Goal: Transaction & Acquisition: Purchase product/service

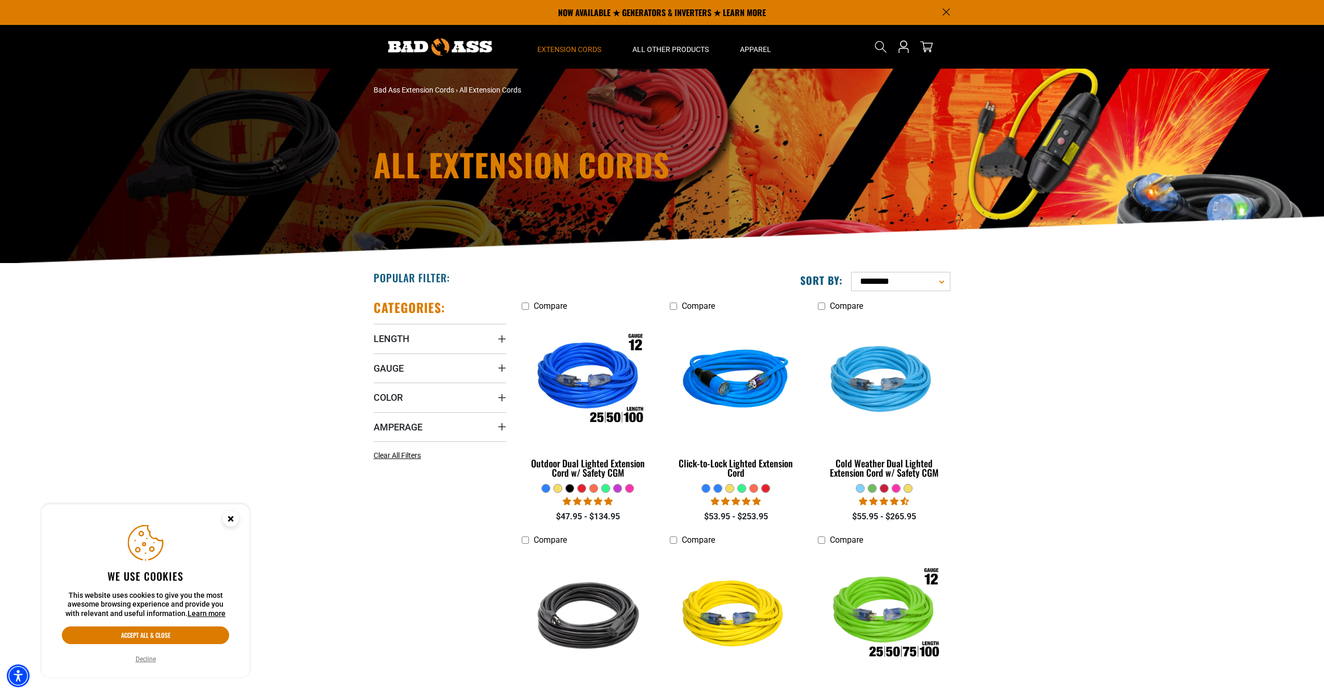
click at [475, 43] on img at bounding box center [440, 46] width 104 height 17
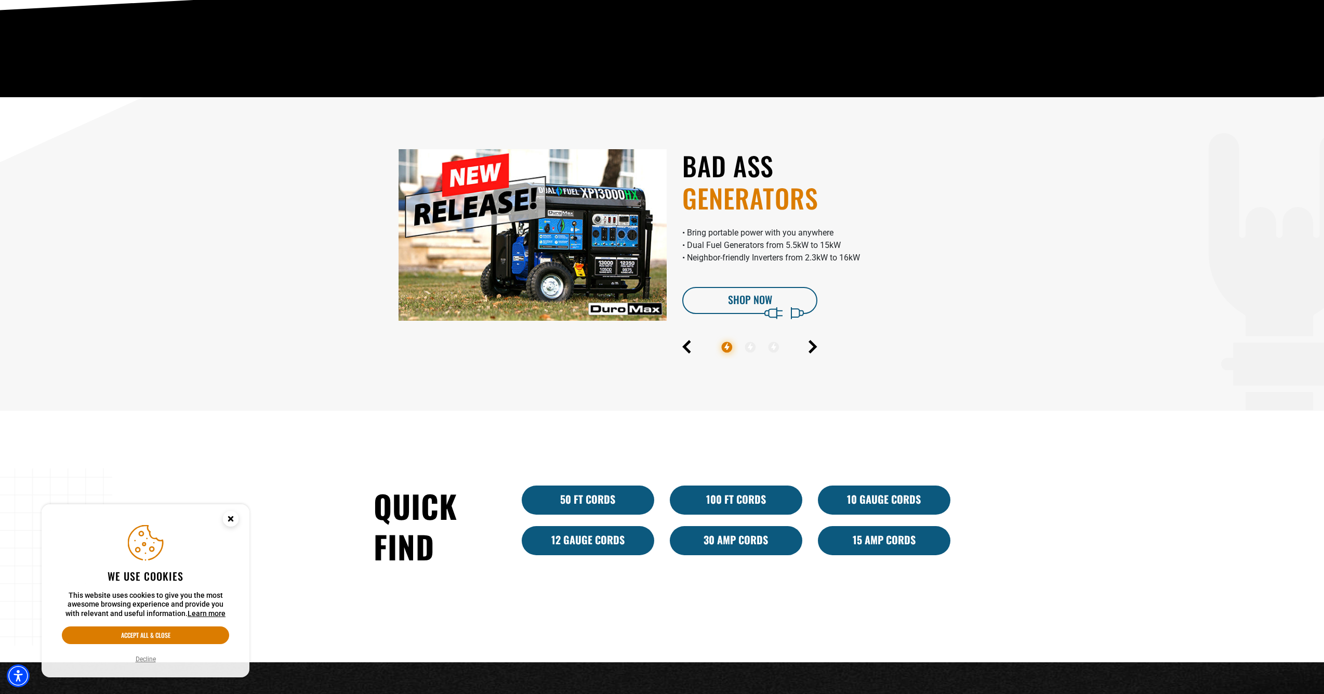
scroll to position [529, 0]
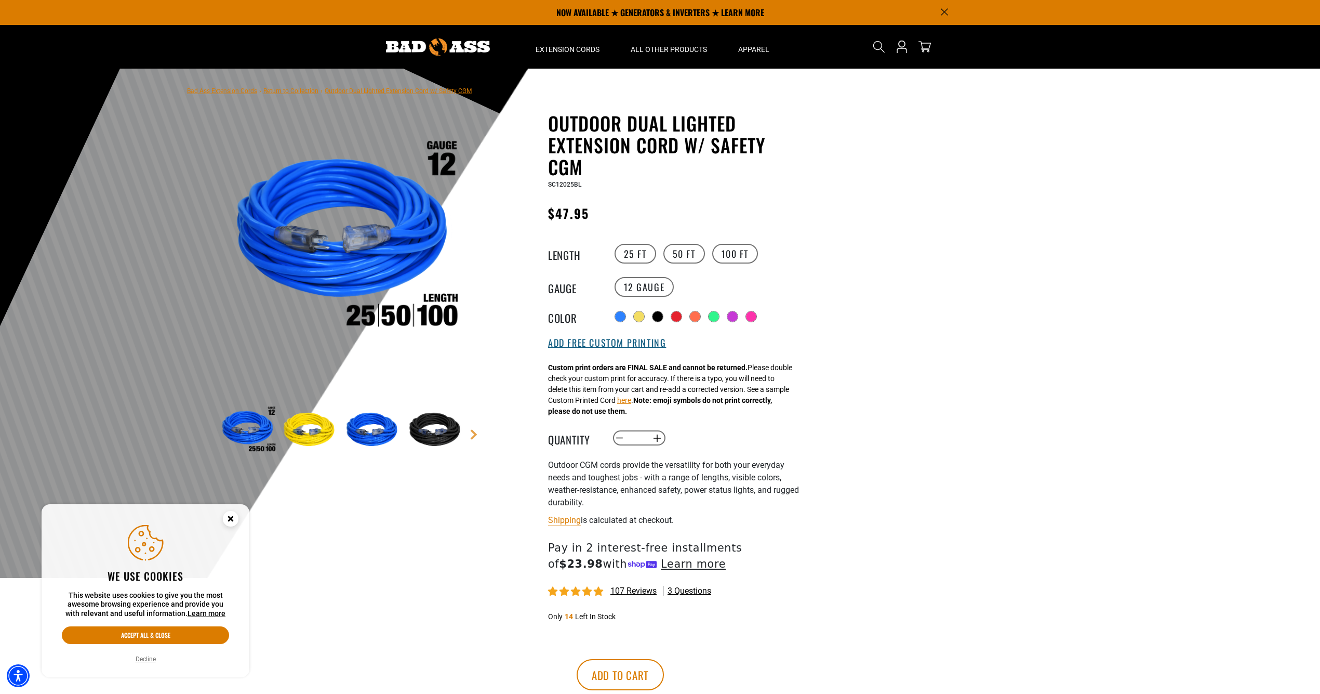
click at [592, 343] on button "Add Free Custom Printing" at bounding box center [607, 342] width 118 height 11
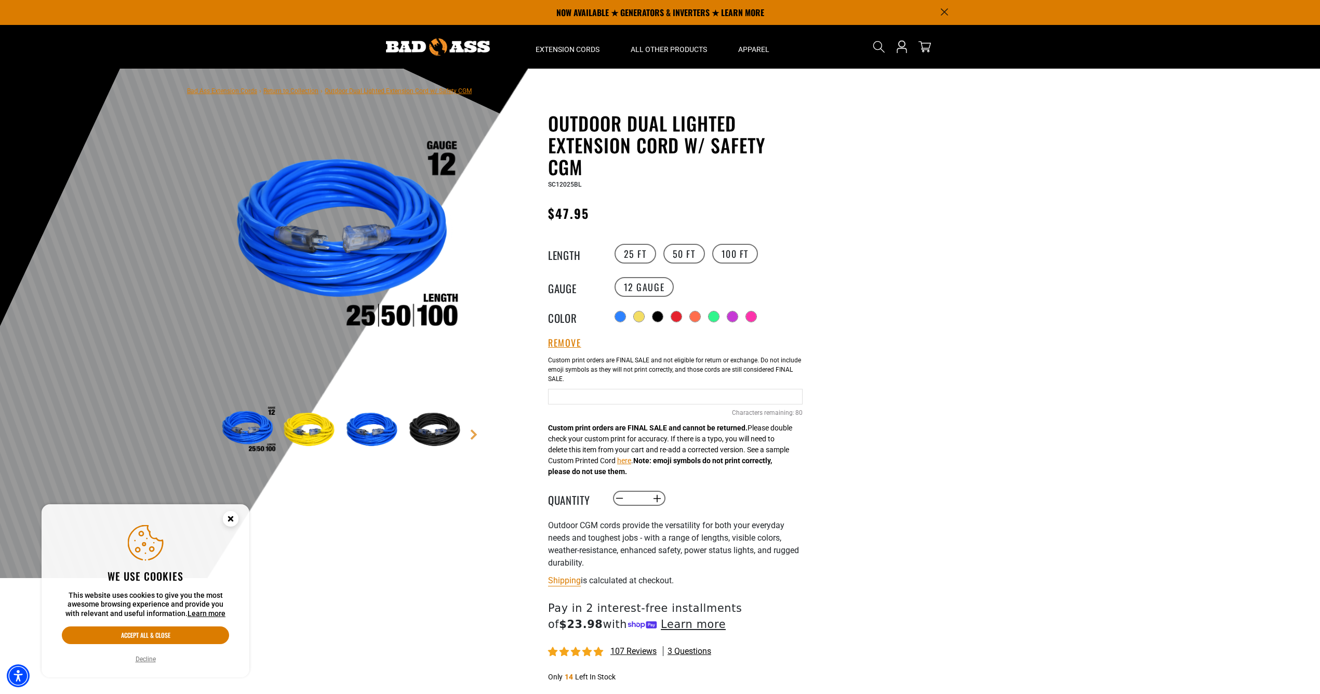
click at [595, 398] on input "Blue Cables" at bounding box center [675, 397] width 255 height 16
type input "**********"
click at [658, 315] on div at bounding box center [659, 317] width 10 height 10
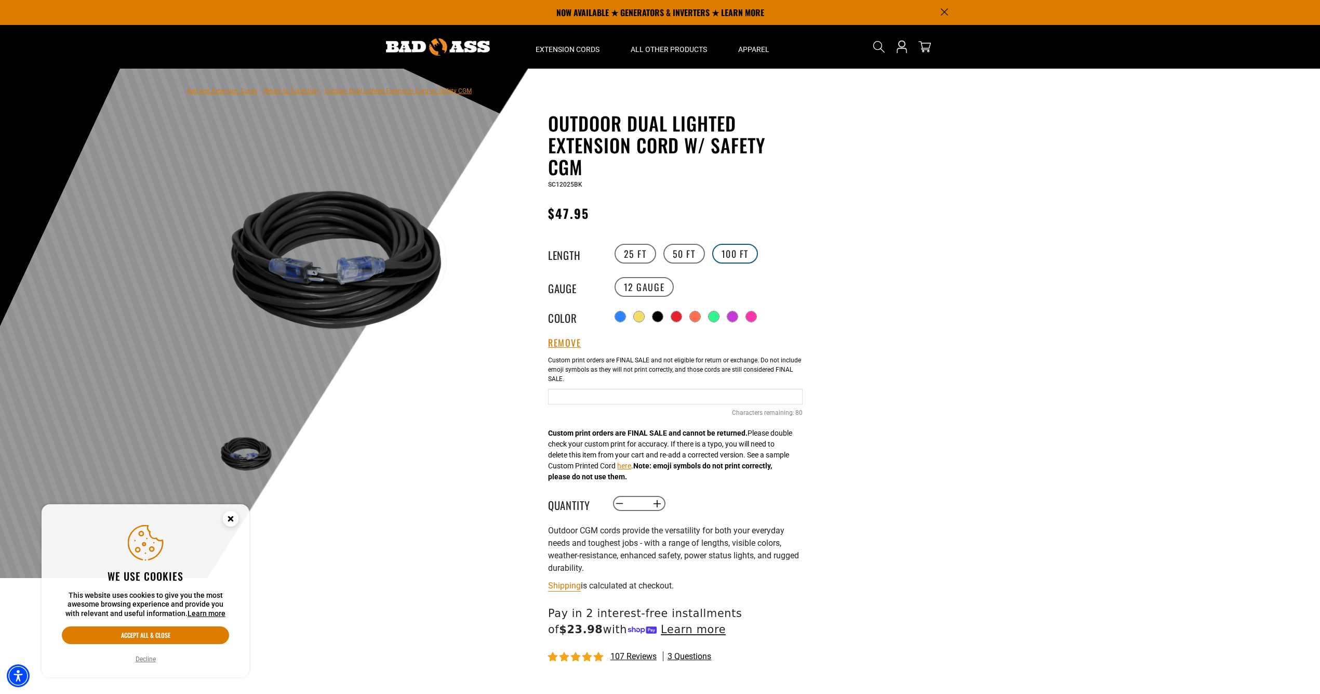
click at [726, 255] on label "100 FT" at bounding box center [735, 254] width 46 height 20
click at [618, 397] on input "Black Cables" at bounding box center [675, 397] width 255 height 16
click at [617, 314] on div at bounding box center [621, 317] width 10 height 10
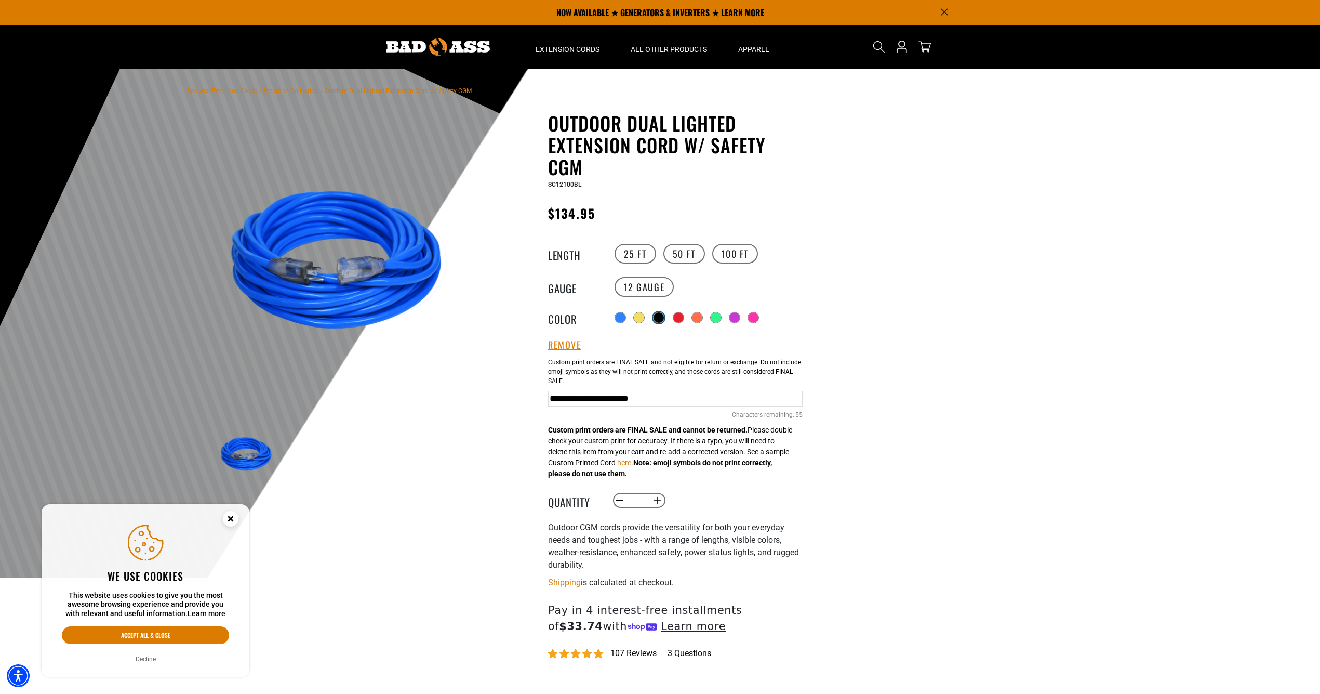
click at [659, 316] on div at bounding box center [659, 317] width 10 height 10
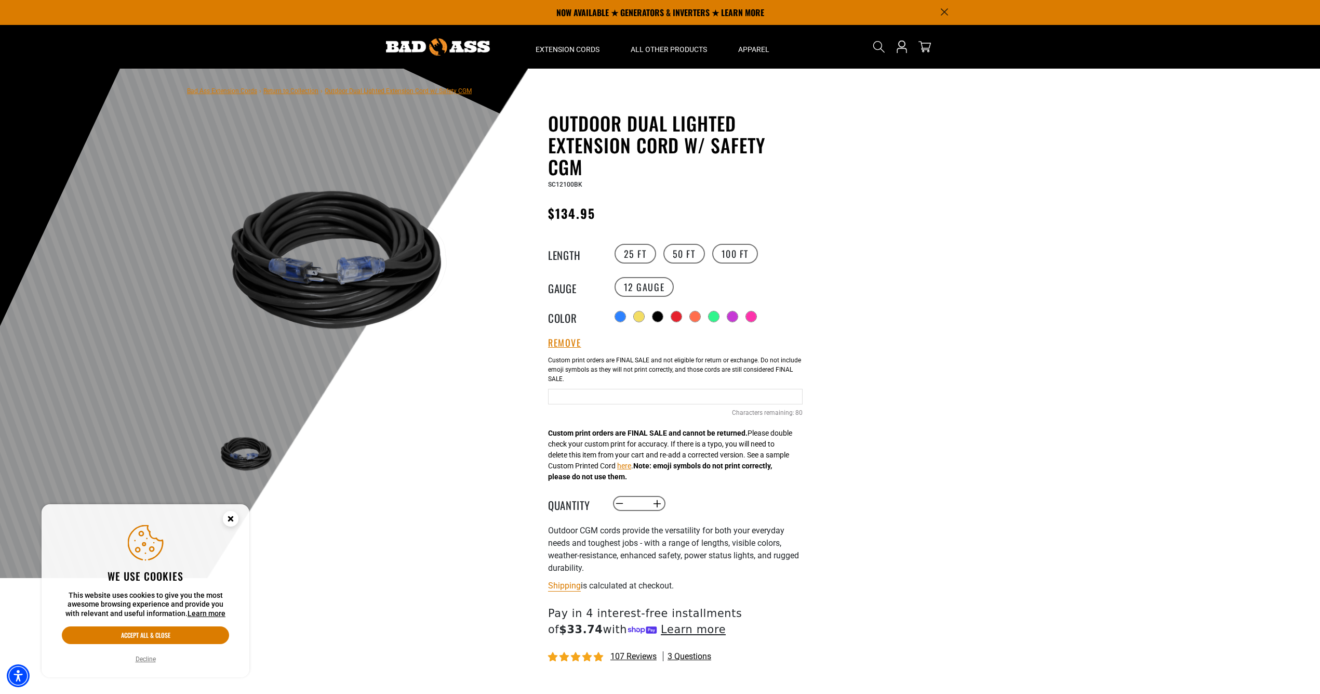
click at [589, 401] on input "Black Cables" at bounding box center [675, 397] width 255 height 16
type input "**********"
click at [663, 500] on div "Decrease quantity for Outdoor Dual Lighted Extension Cord w/ Safety CGM * Incre…" at bounding box center [718, 504] width 212 height 18
click at [658, 502] on button "Increase quantity for Outdoor Dual Lighted Extension Cord w/ Safety CGM" at bounding box center [657, 504] width 16 height 18
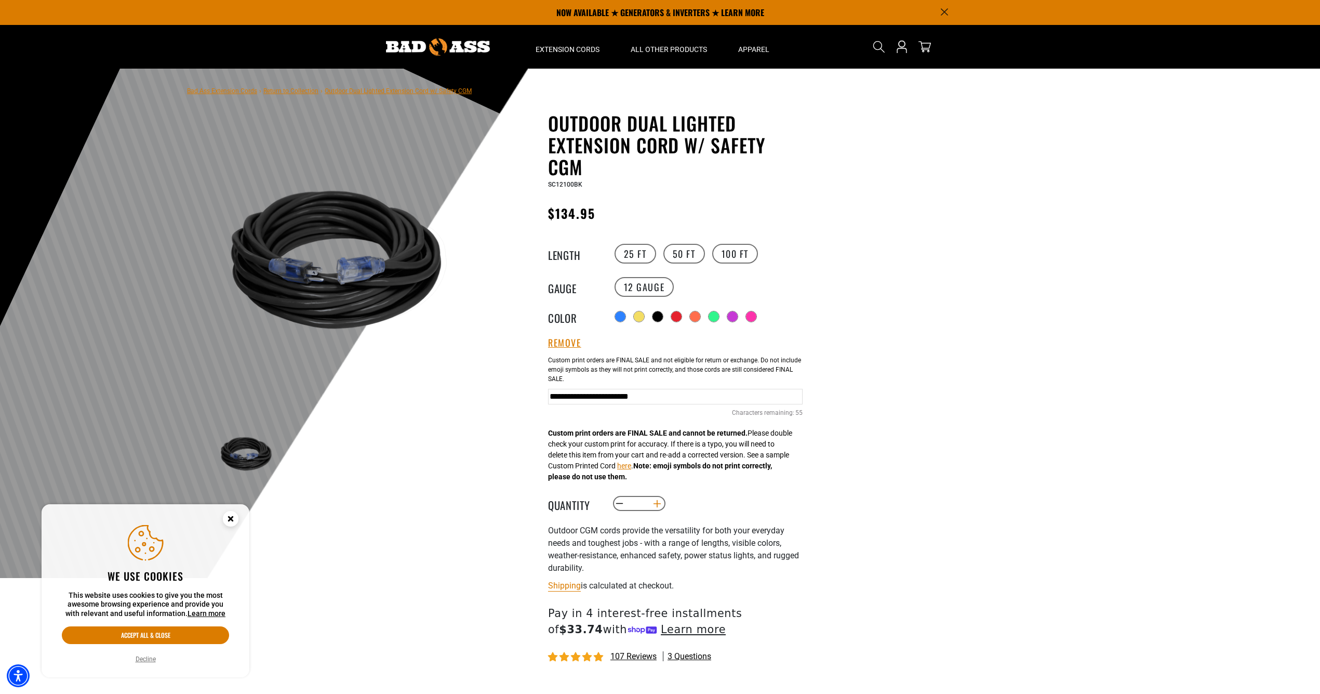
click at [658, 502] on button "Increase quantity for Outdoor Dual Lighted Extension Cord w/ Safety CGM" at bounding box center [657, 504] width 16 height 18
type input "*"
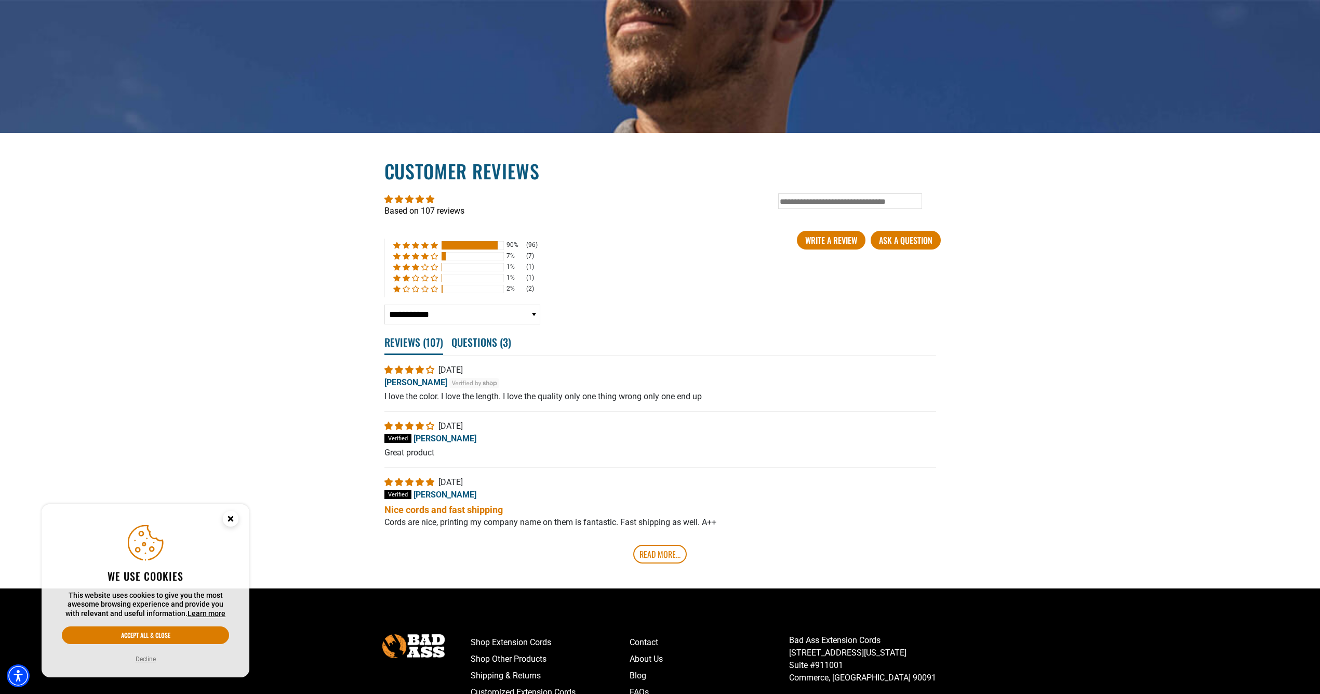
scroll to position [1748, 0]
click at [655, 563] on link "Read More..." at bounding box center [660, 553] width 54 height 19
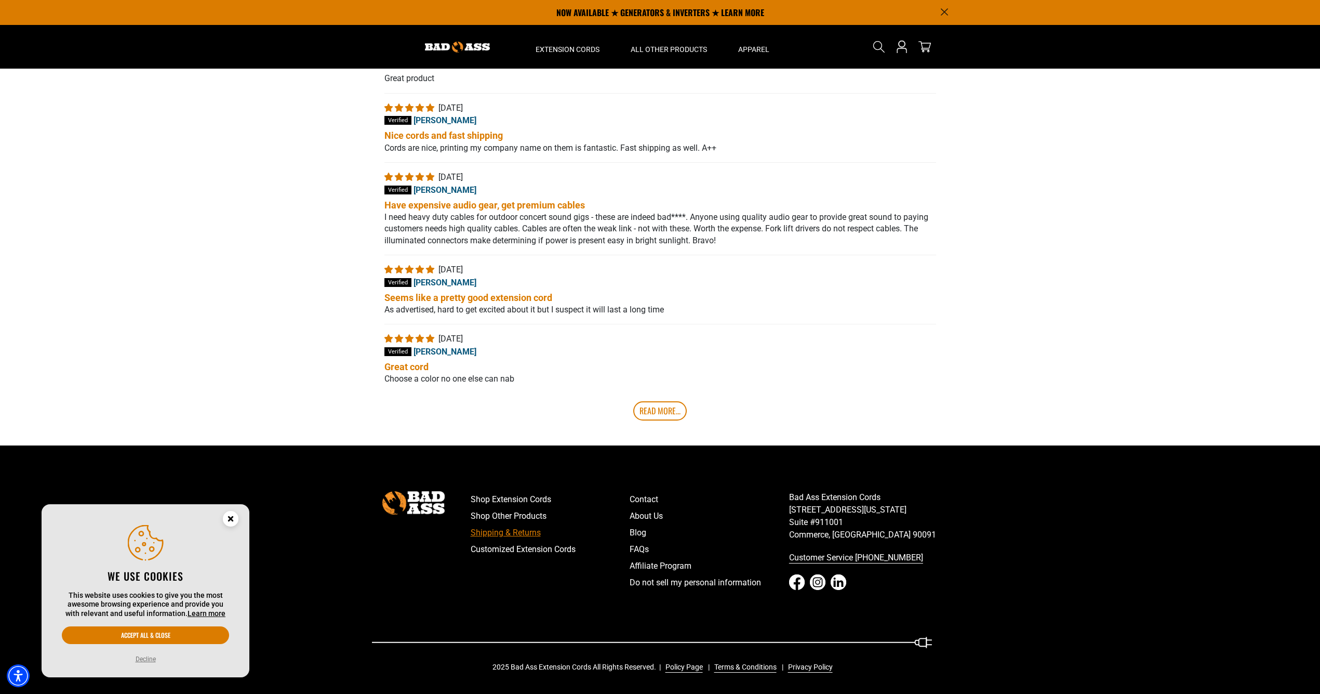
scroll to position [2134, 0]
click at [667, 412] on link "Read More..." at bounding box center [660, 410] width 54 height 19
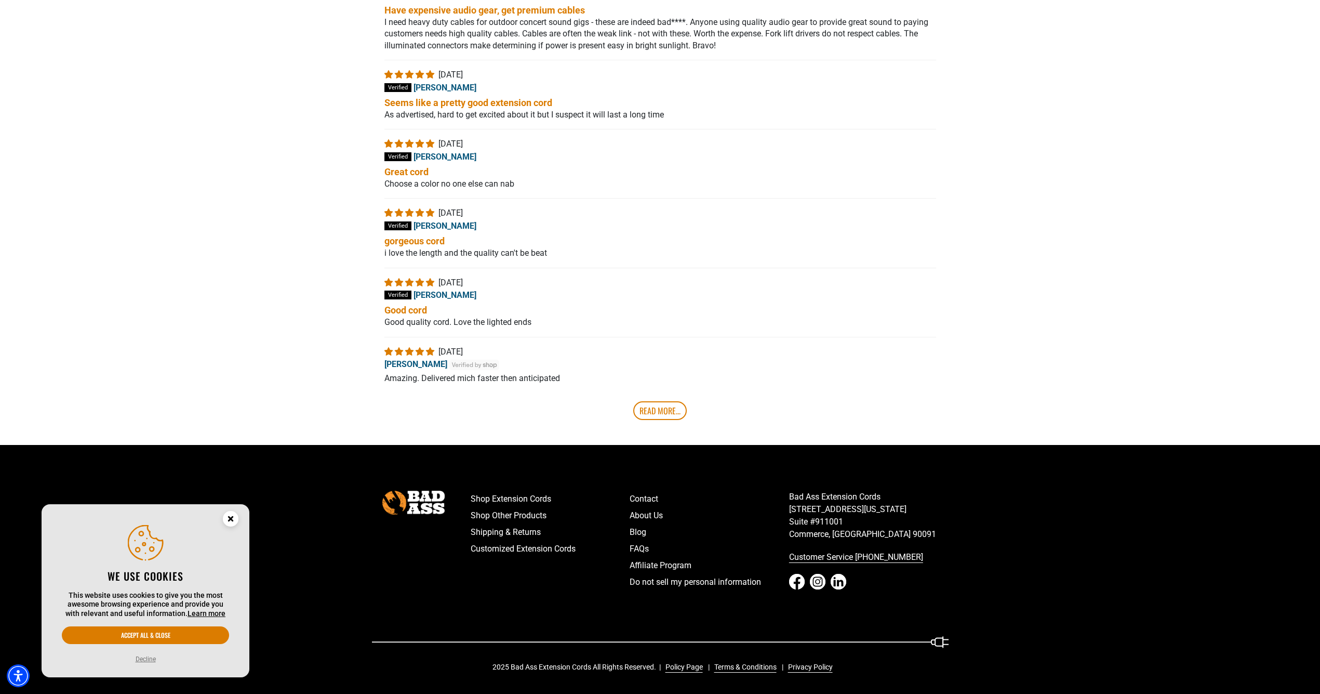
scroll to position [2319, 0]
click at [651, 420] on link "Read More..." at bounding box center [660, 410] width 54 height 19
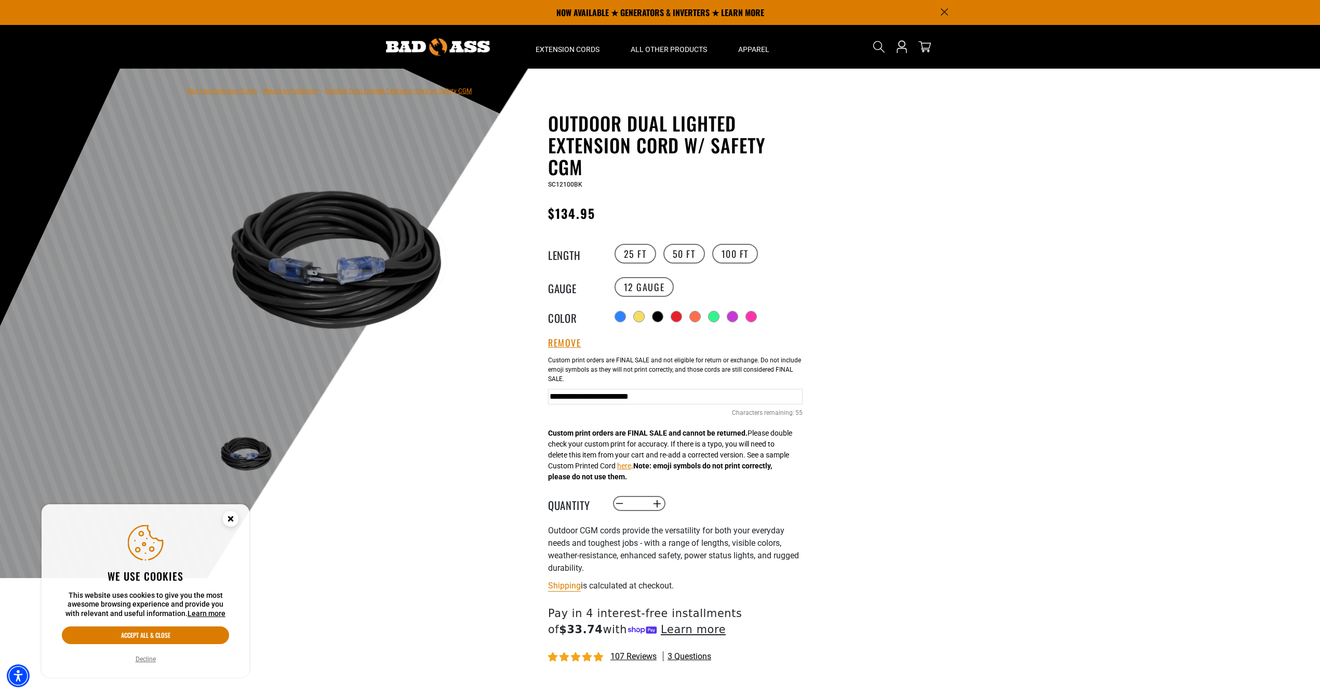
scroll to position [0, 0]
click at [631, 465] on button "here" at bounding box center [624, 465] width 14 height 11
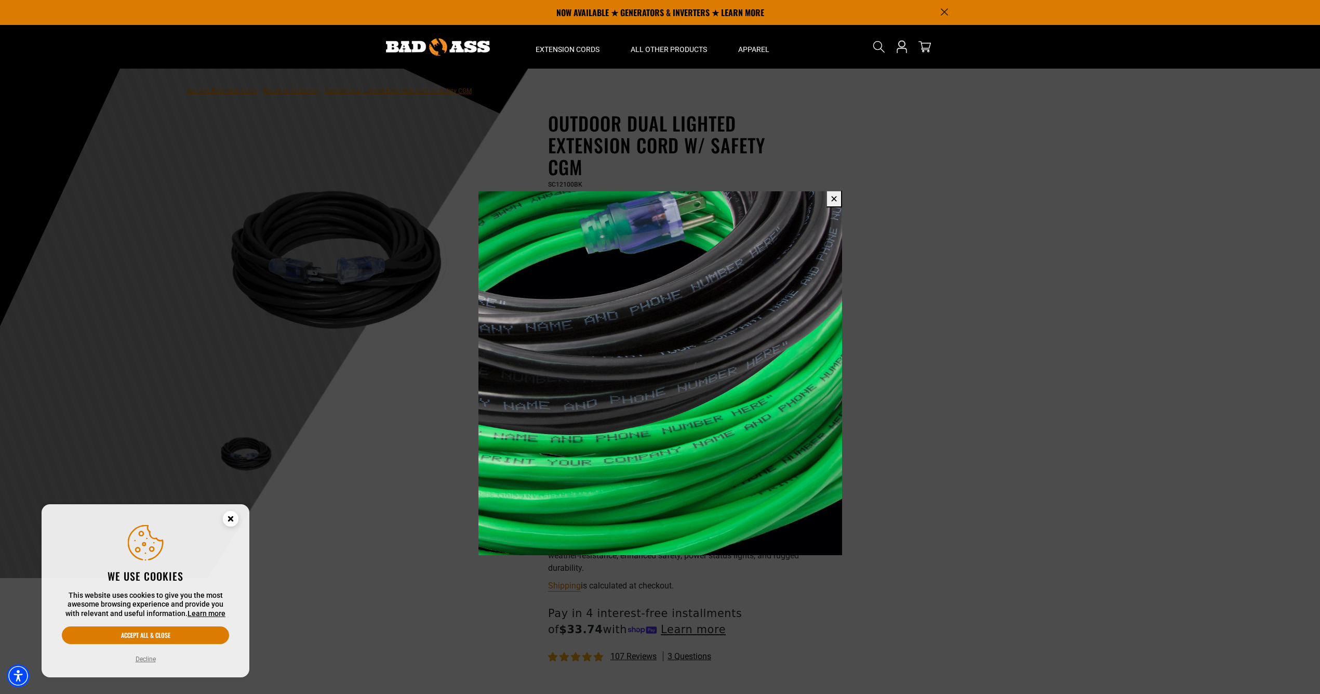
click at [959, 476] on span at bounding box center [660, 347] width 1320 height 694
click at [836, 204] on button "✕" at bounding box center [834, 198] width 16 height 17
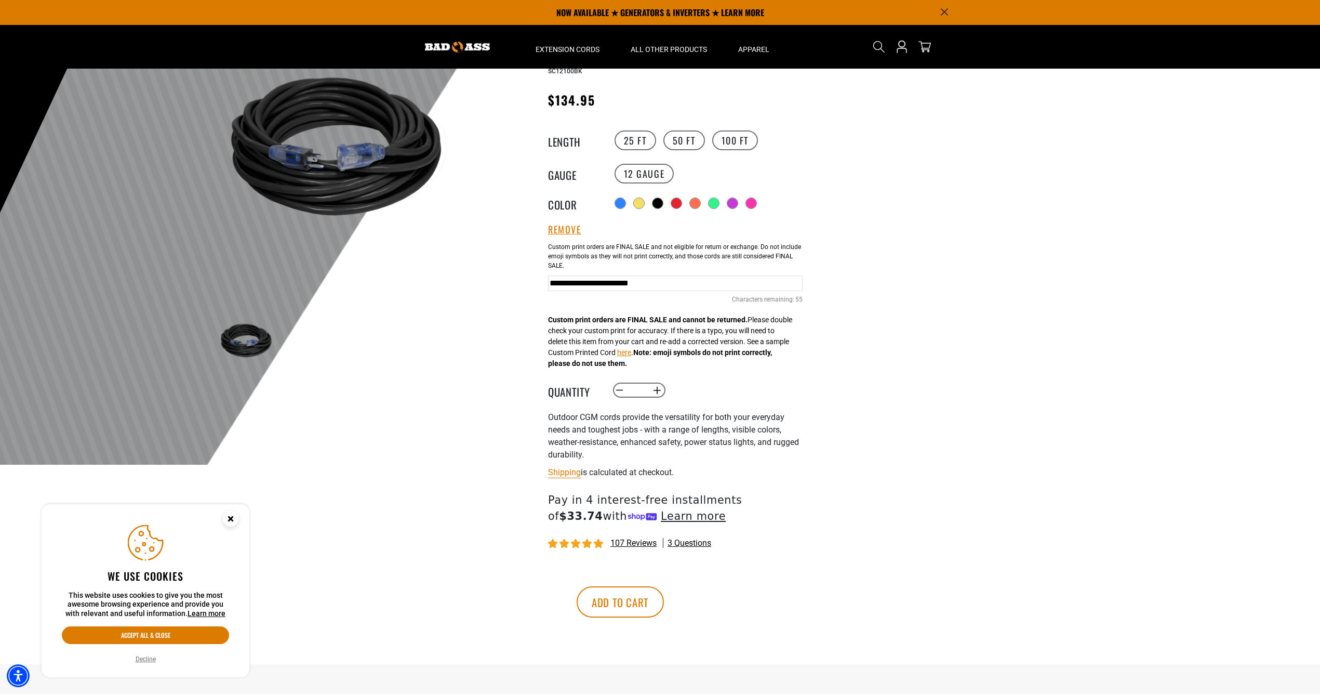
scroll to position [113, 0]
click at [664, 602] on button "Add to cart" at bounding box center [620, 601] width 87 height 31
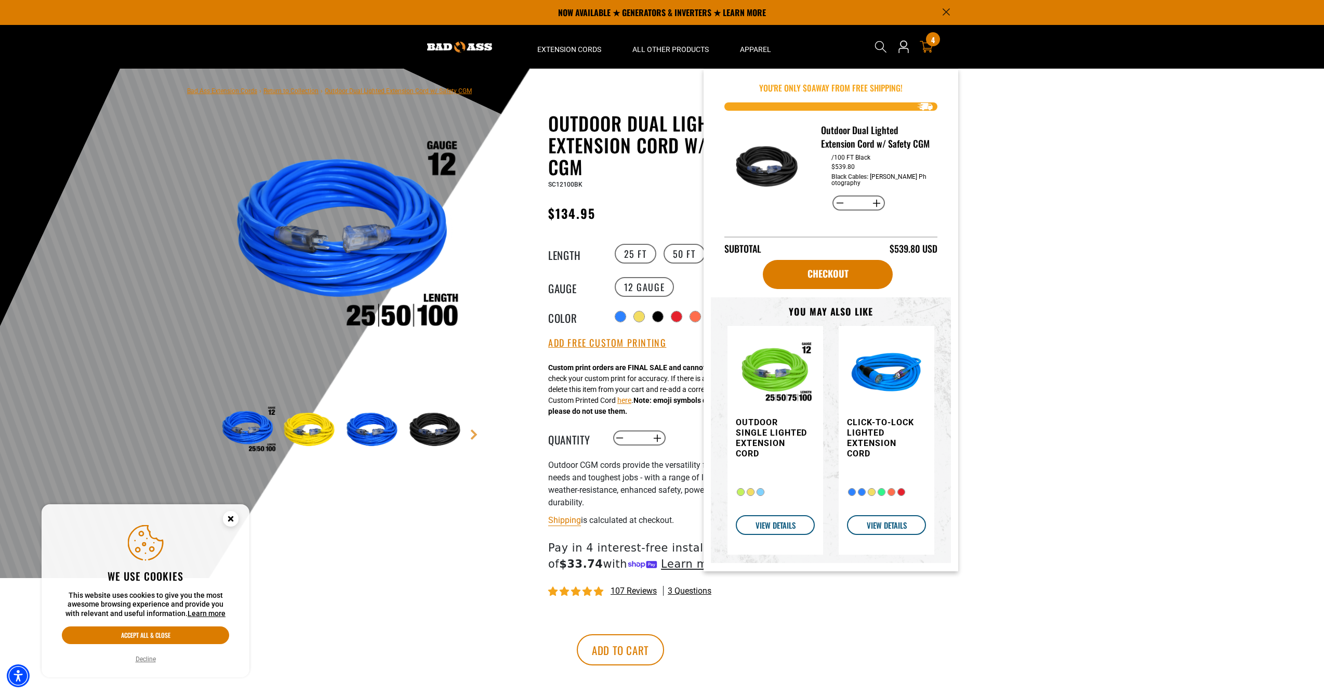
click at [930, 50] on icon at bounding box center [927, 47] width 14 height 12
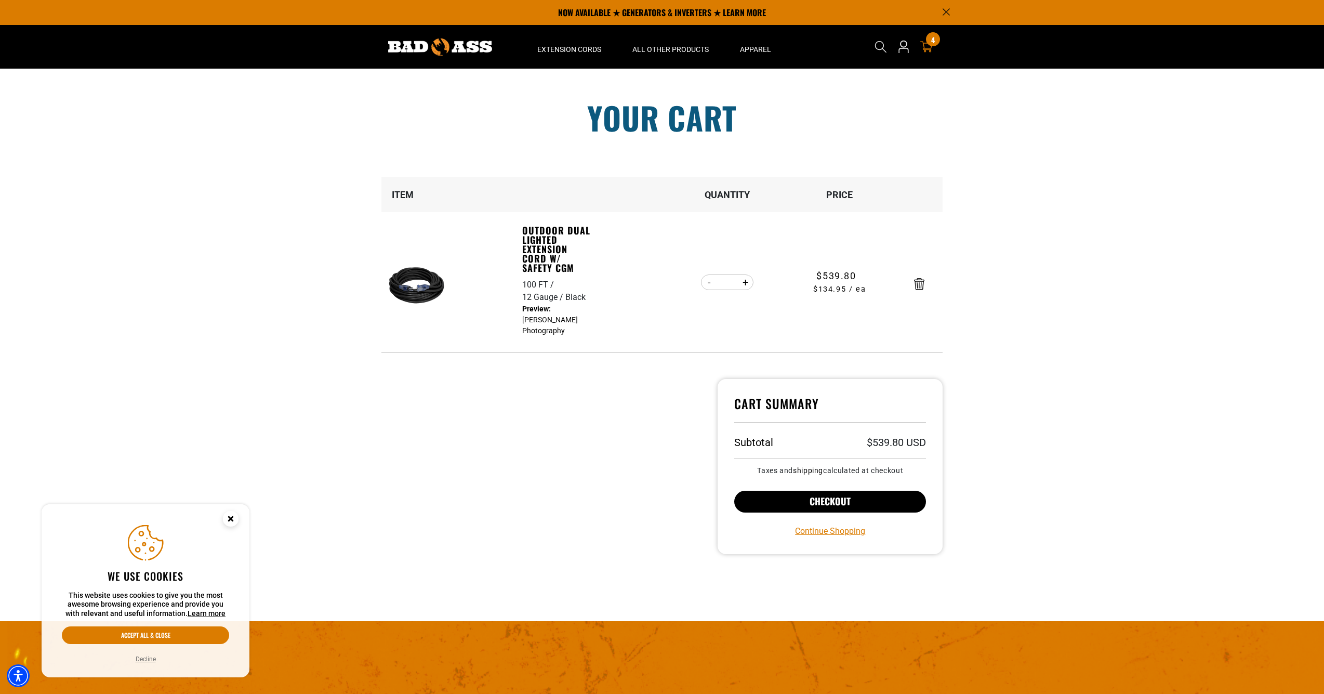
click at [832, 501] on button "Checkout" at bounding box center [830, 501] width 192 height 22
